Goal: Navigation & Orientation: Find specific page/section

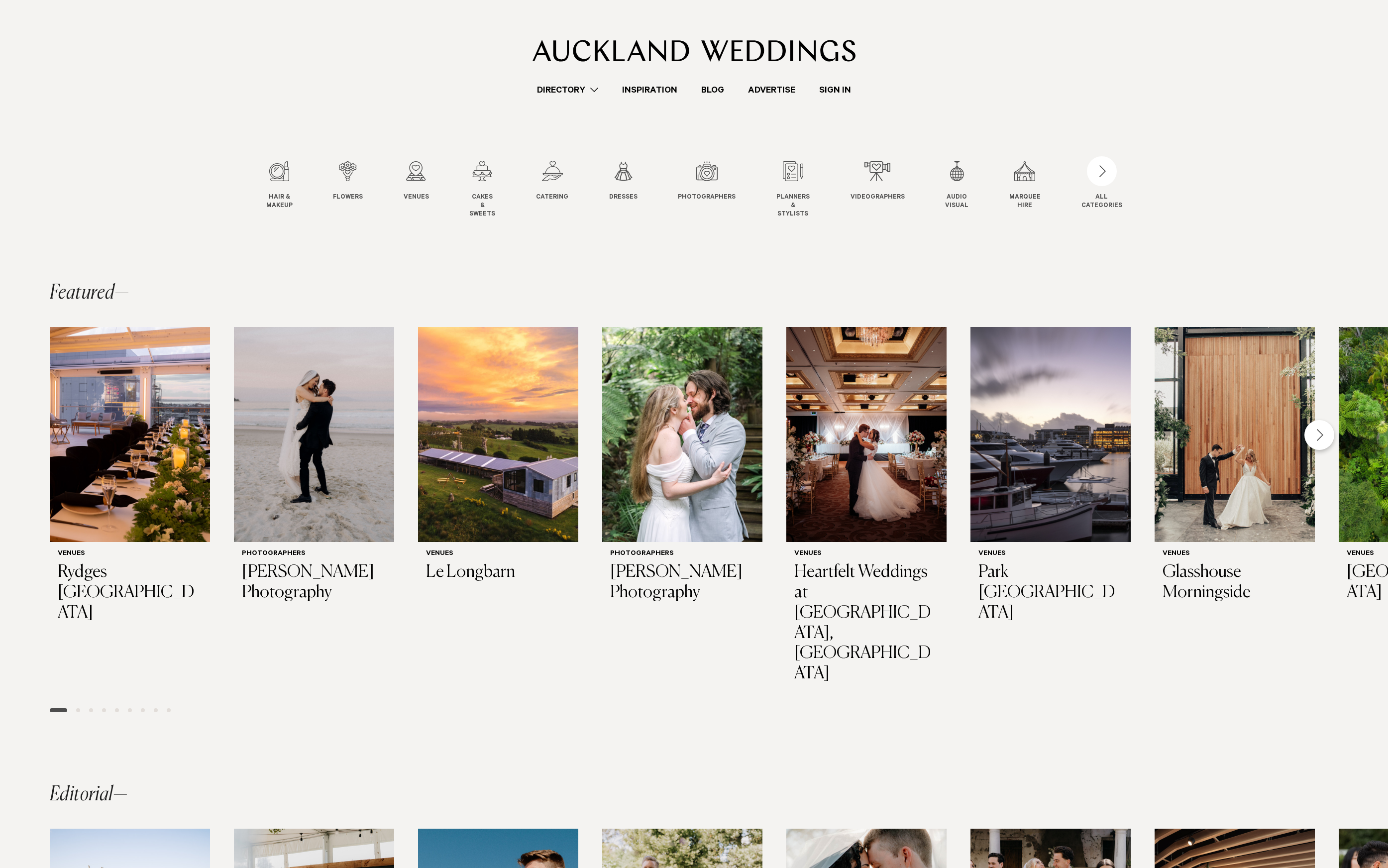
click at [122, 107] on section "Hair & Makeup Hair & Makeup Flowers Flowers Venues Venues Cakes" at bounding box center [694, 173] width 1388 height 154
